Goal: Communication & Community: Connect with others

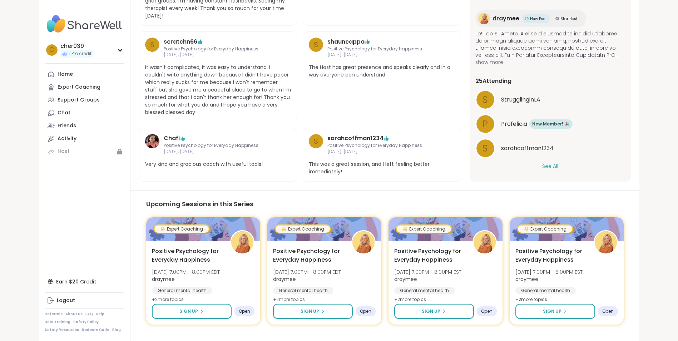
scroll to position [485, 0]
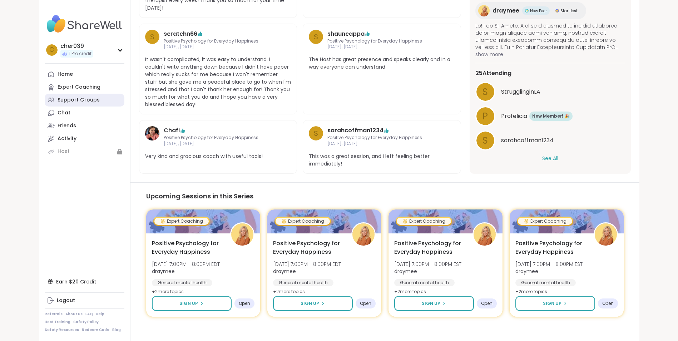
click at [80, 100] on div "Support Groups" at bounding box center [79, 100] width 42 height 7
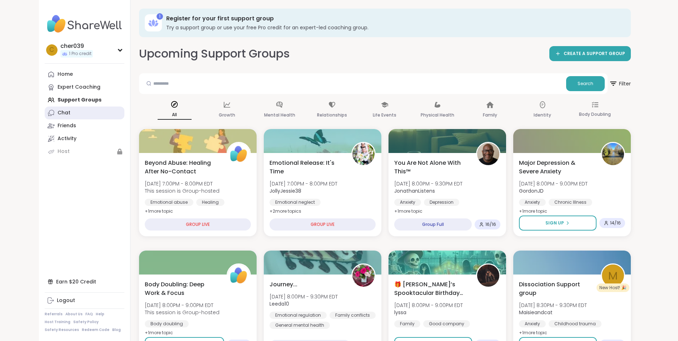
click at [62, 112] on div "Chat" at bounding box center [64, 112] width 13 height 7
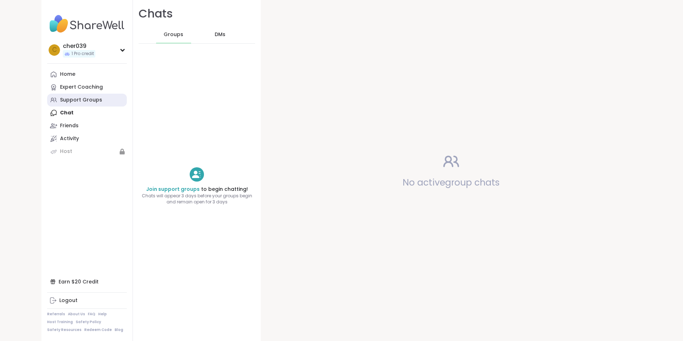
click at [74, 102] on div "Support Groups" at bounding box center [81, 100] width 42 height 7
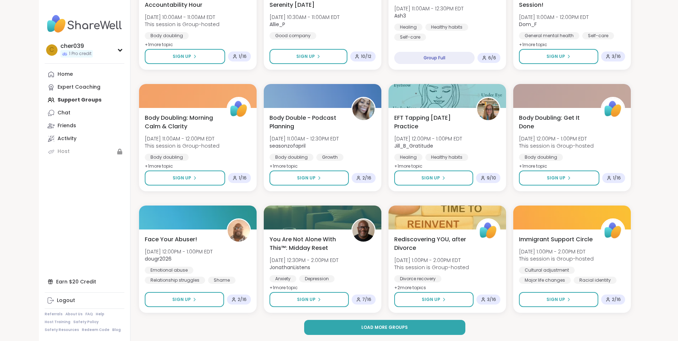
scroll to position [897, 0]
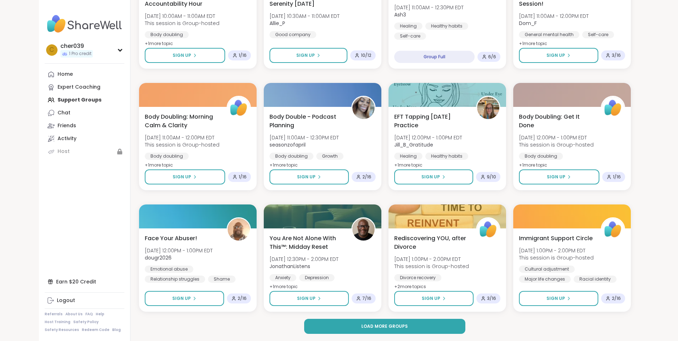
click at [79, 101] on div "Home Expert Coaching Support Groups Chat Friends Activity Host" at bounding box center [85, 113] width 80 height 90
click at [433, 326] on button "Load more groups" at bounding box center [384, 326] width 161 height 15
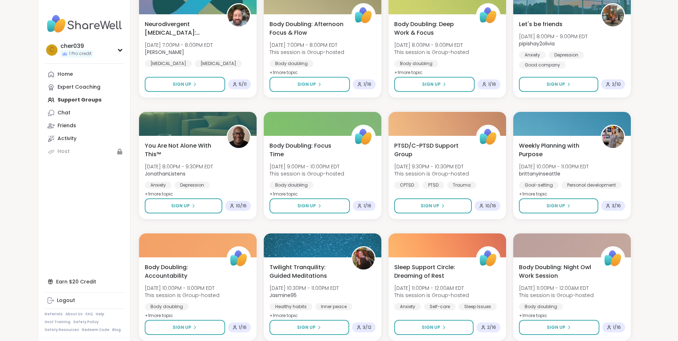
scroll to position [1991, 0]
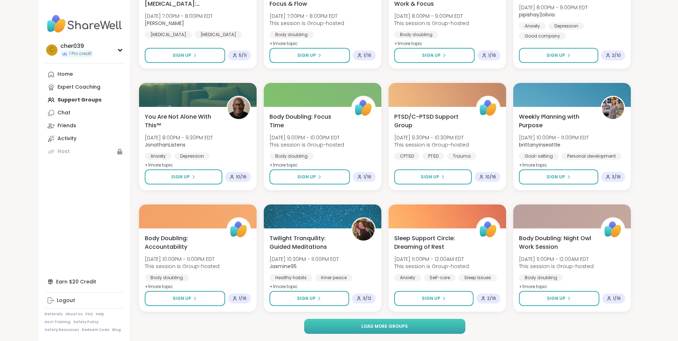
click at [444, 327] on button "Load more groups" at bounding box center [384, 326] width 161 height 15
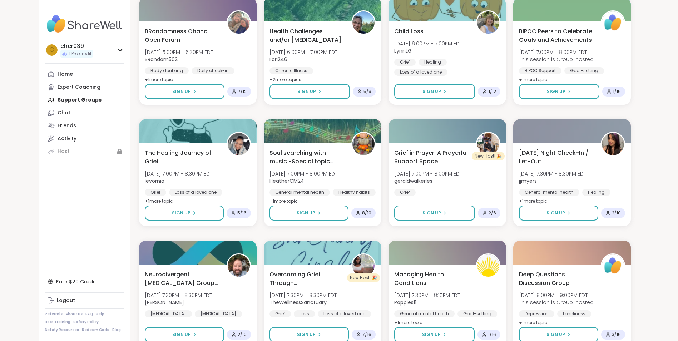
scroll to position [3085, 0]
